Goal: Navigation & Orientation: Find specific page/section

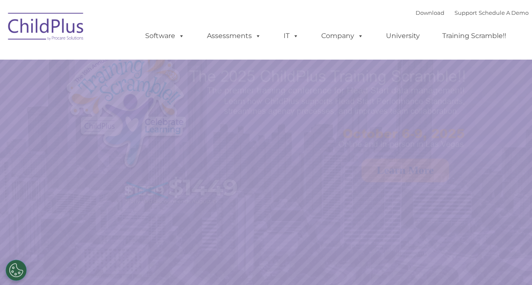
select select "MEDIUM"
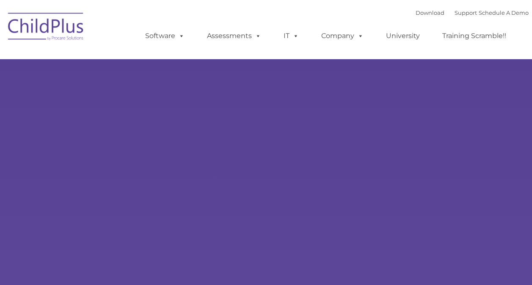
type input ""
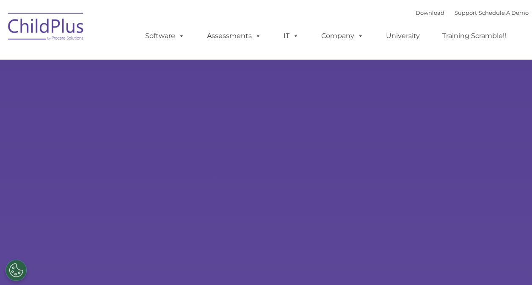
select select "MEDIUM"
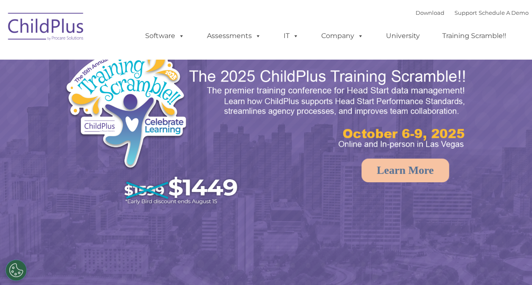
select select "MEDIUM"
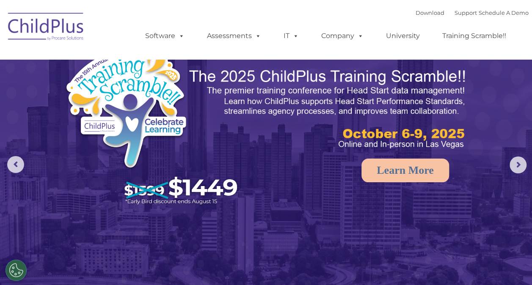
click at [518, 170] on rs-arrow at bounding box center [518, 165] width 17 height 17
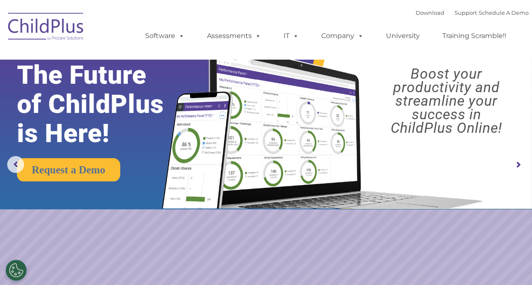
click at [519, 169] on rs-arrow at bounding box center [518, 165] width 17 height 17
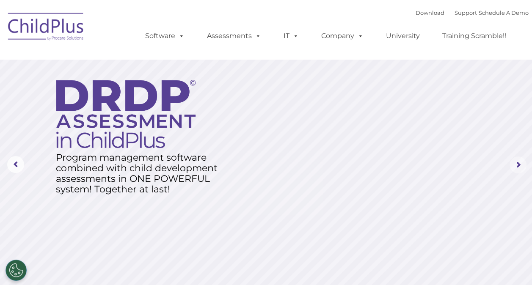
click at [519, 173] on rs-arrow at bounding box center [518, 165] width 17 height 17
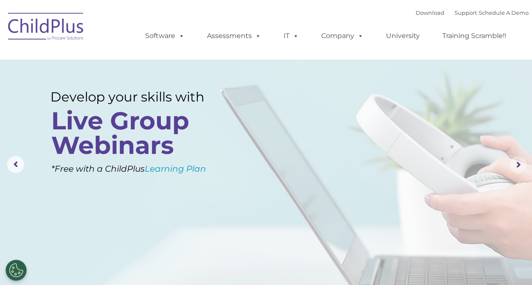
click at [519, 170] on rs-arrow at bounding box center [518, 165] width 17 height 17
click at [517, 171] on rs-arrow at bounding box center [518, 165] width 17 height 17
click at [516, 171] on rs-arrow at bounding box center [518, 165] width 17 height 17
